Goal: Find specific page/section: Find specific page/section

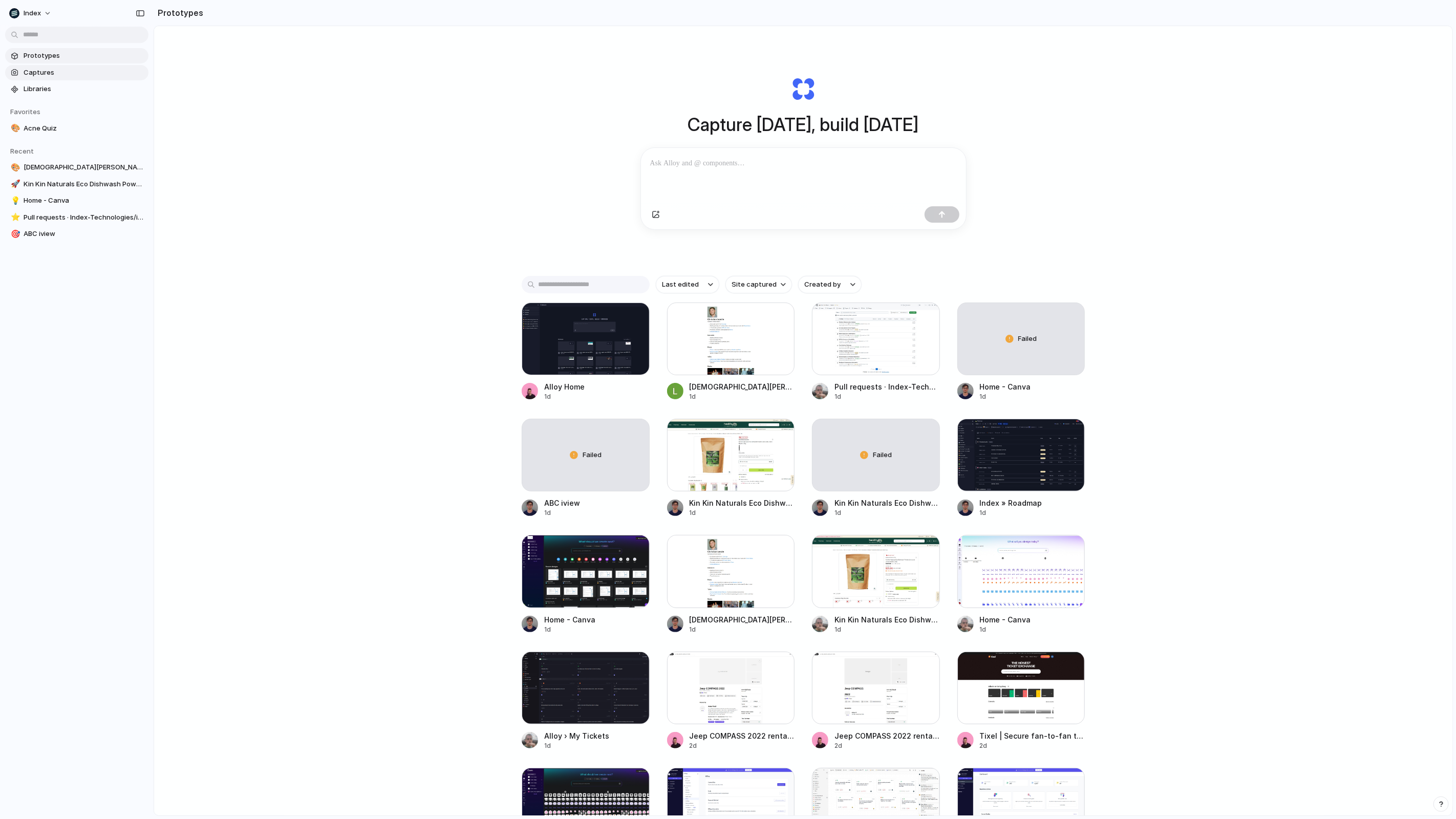
click at [51, 75] on span "Captures" at bounding box center [84, 73] width 121 height 10
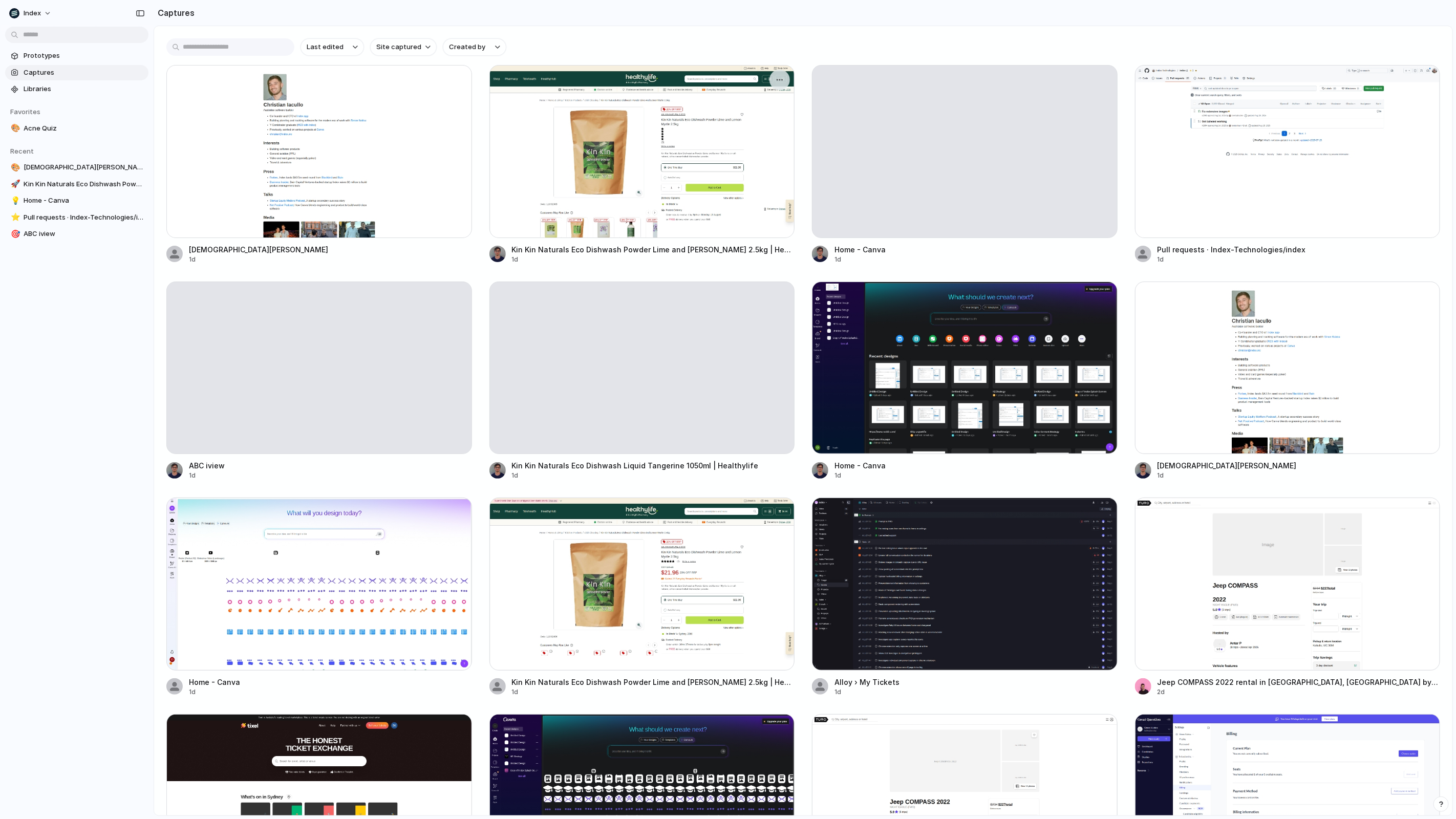
click at [631, 160] on div at bounding box center [642, 152] width 306 height 173
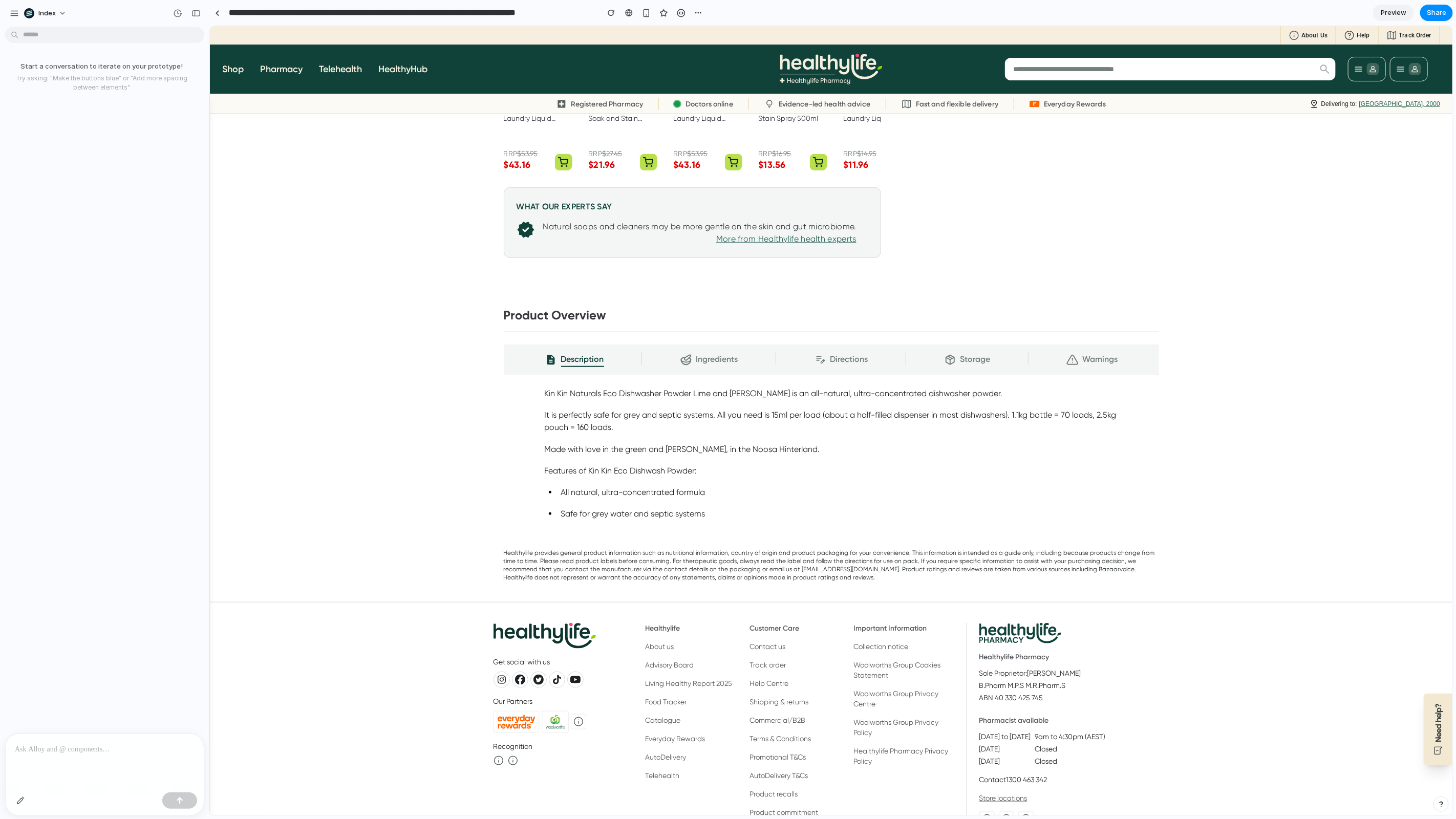
scroll to position [531, 0]
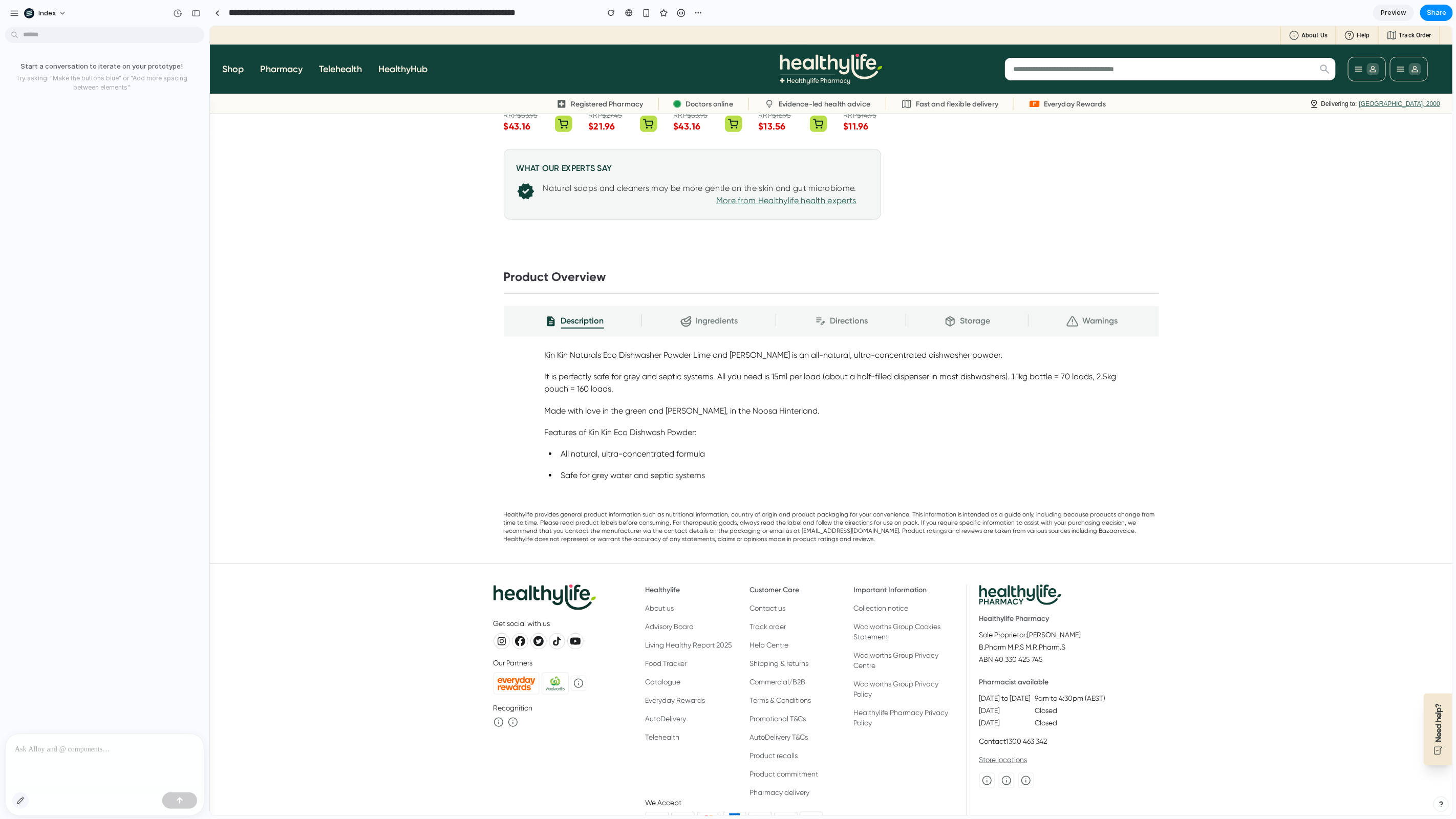
click at [28, 800] on button "button" at bounding box center [21, 801] width 17 height 17
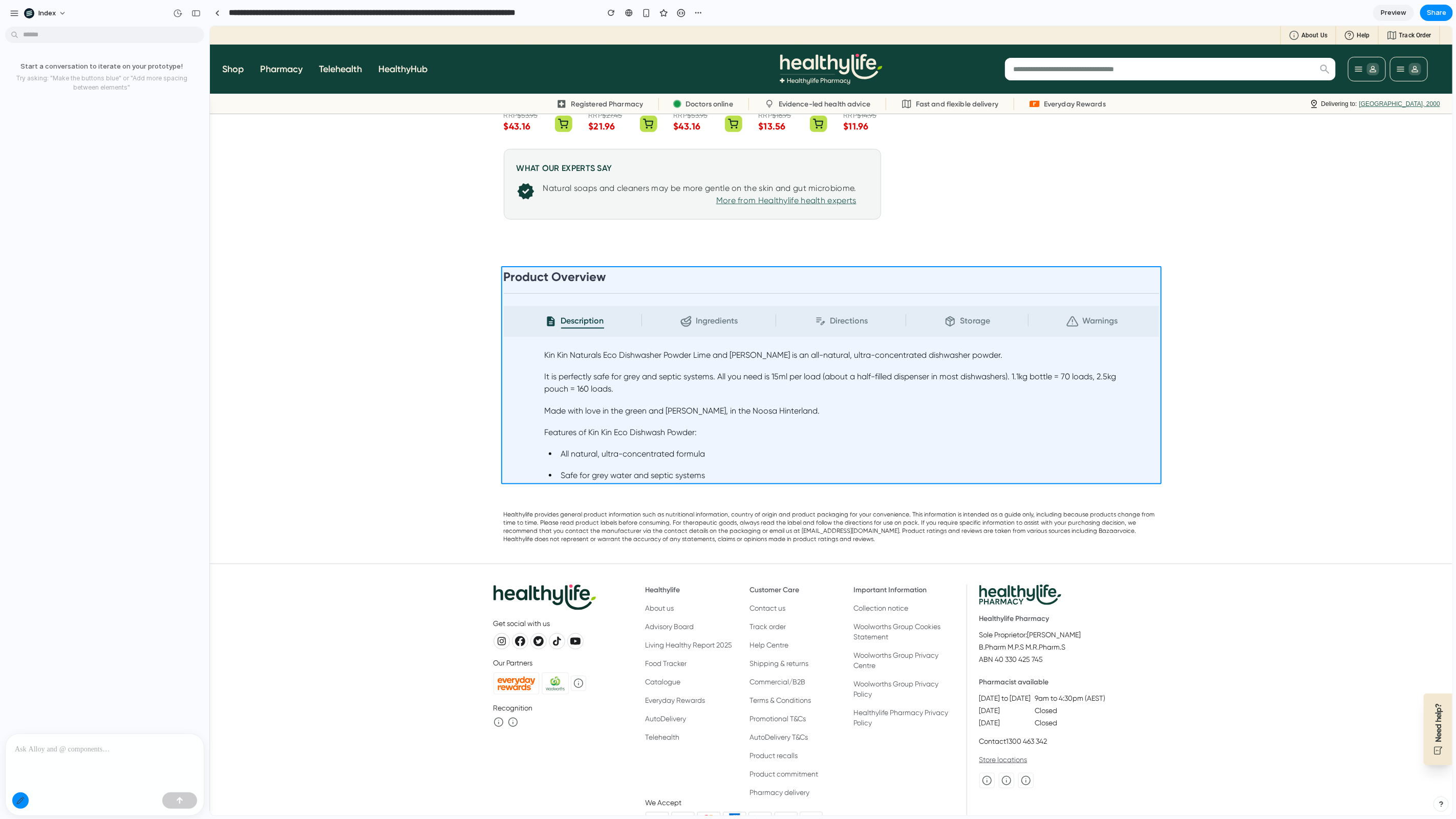
click at [744, 341] on div at bounding box center [831, 421] width 1242 height 790
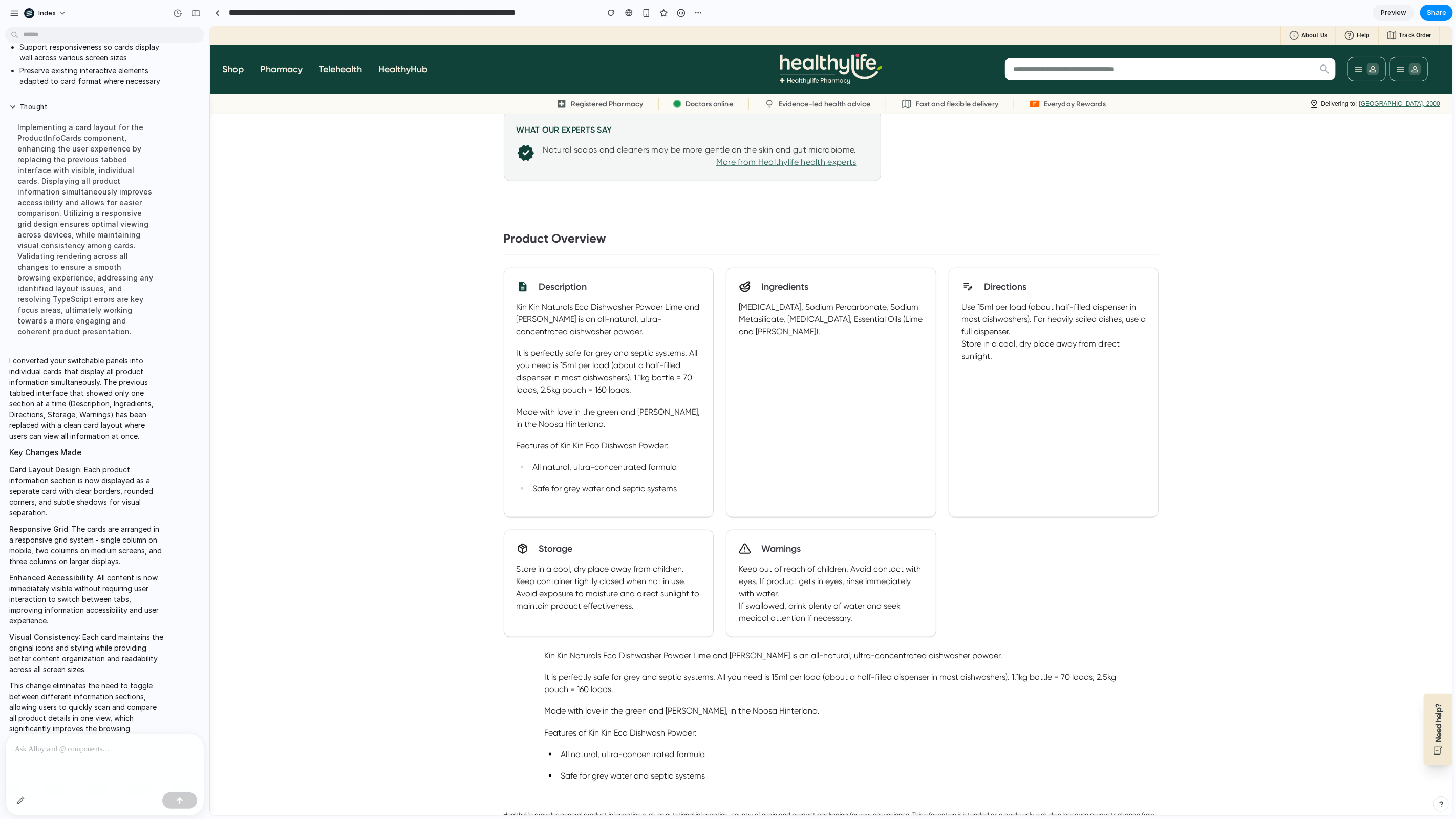
scroll to position [0, 0]
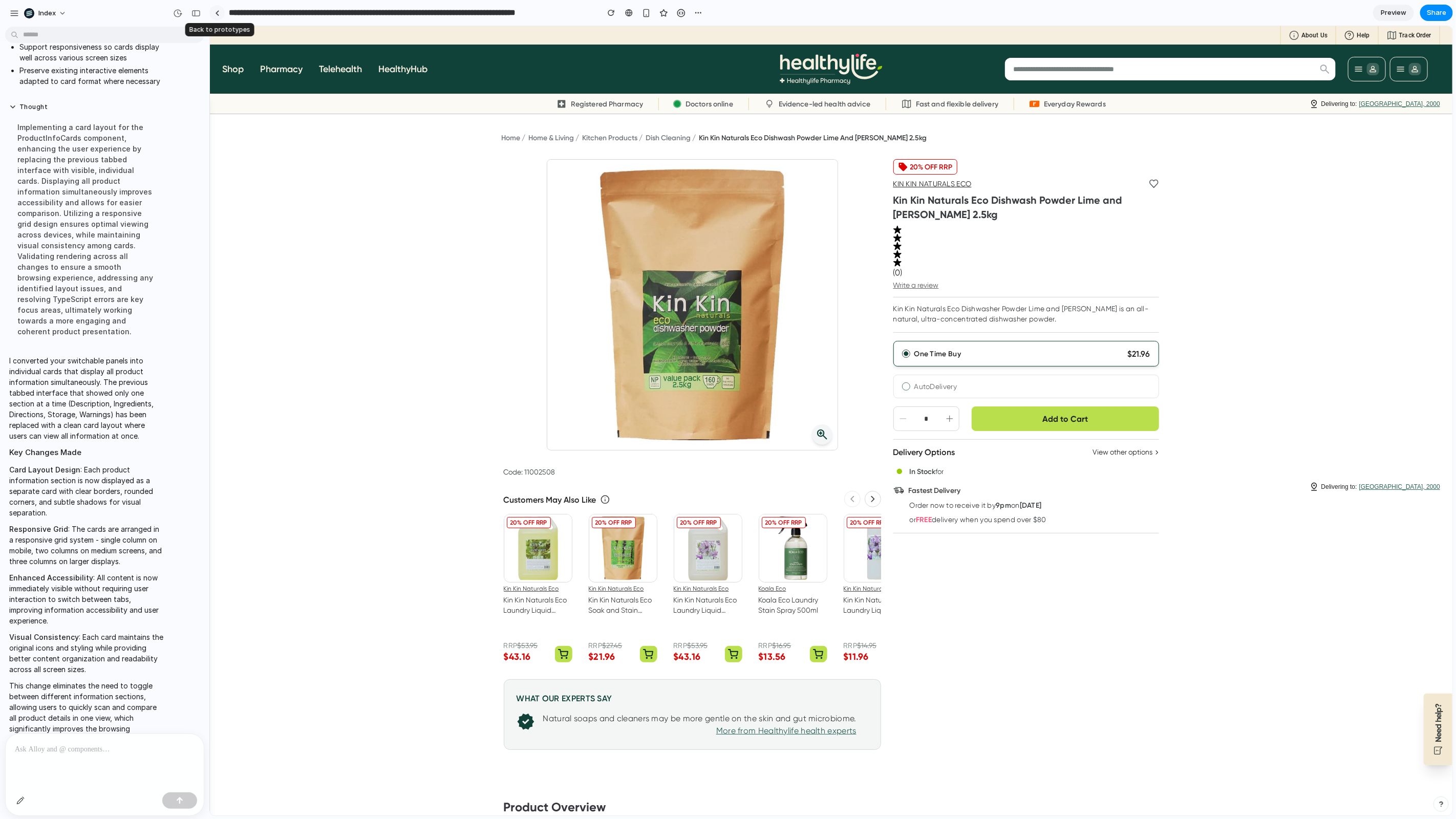
click at [217, 10] on div at bounding box center [217, 13] width 4 height 6
